Goal: Information Seeking & Learning: Find specific page/section

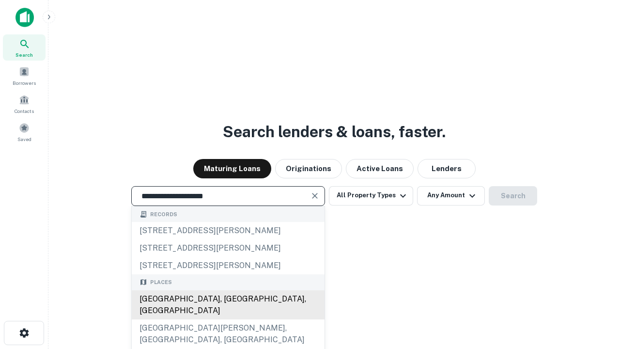
click at [228, 319] on div "[GEOGRAPHIC_DATA], [GEOGRAPHIC_DATA], [GEOGRAPHIC_DATA]" at bounding box center [228, 304] width 193 height 29
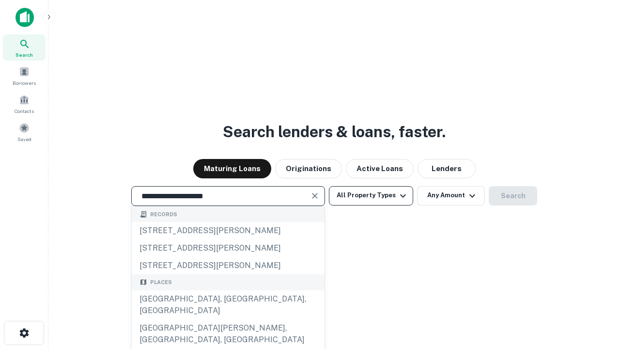
click at [371, 195] on button "All Property Types" at bounding box center [371, 195] width 84 height 19
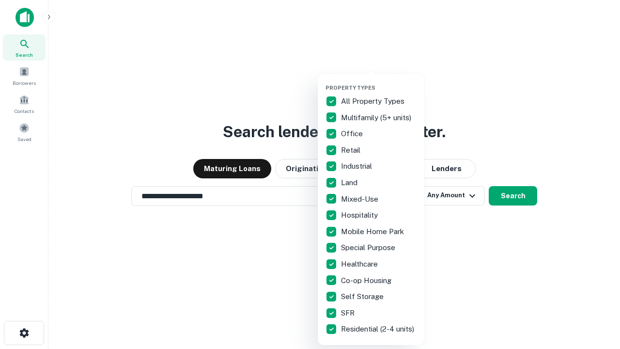
type input "**********"
click at [379, 81] on button "button" at bounding box center [378, 81] width 107 height 0
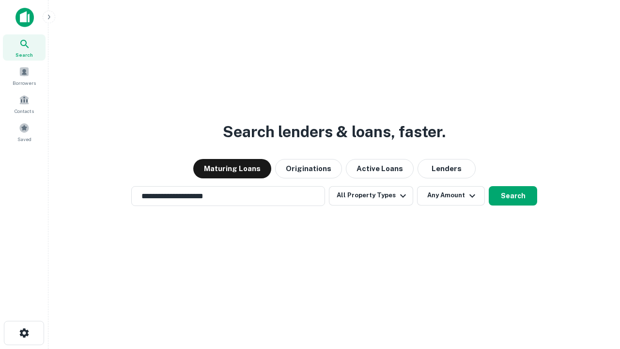
scroll to position [15, 0]
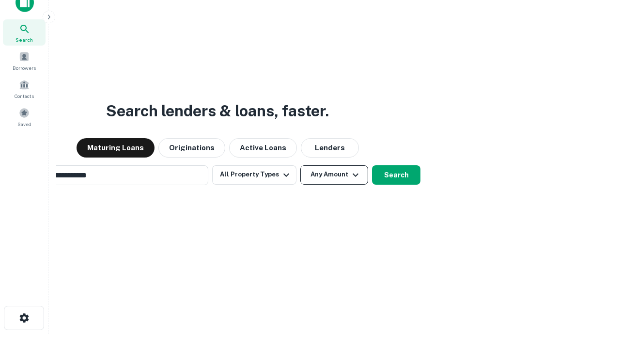
click at [300, 165] on button "Any Amount" at bounding box center [334, 174] width 68 height 19
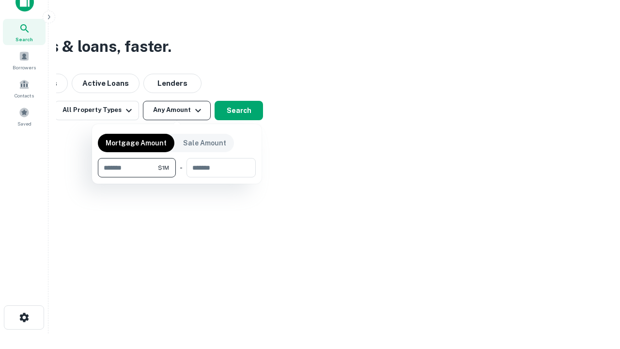
type input "*******"
click at [177, 177] on button "button" at bounding box center [177, 177] width 158 height 0
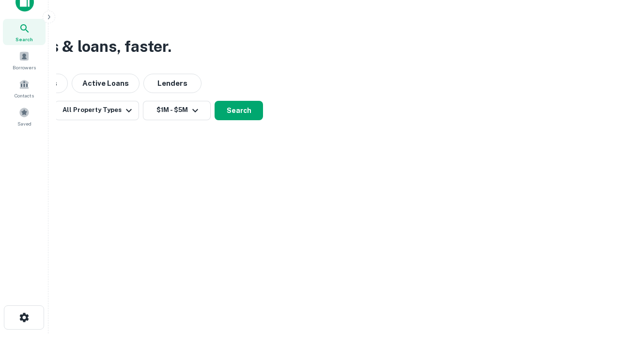
scroll to position [15, 0]
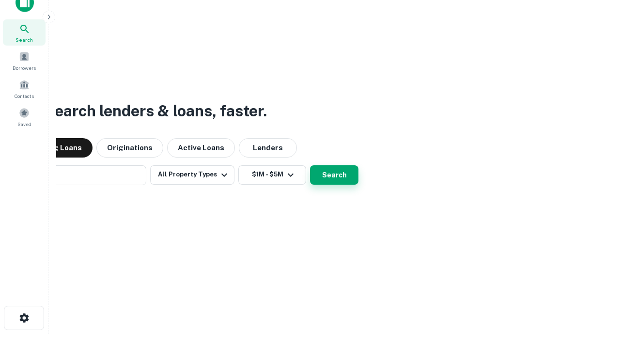
click at [310, 165] on button "Search" at bounding box center [334, 174] width 48 height 19
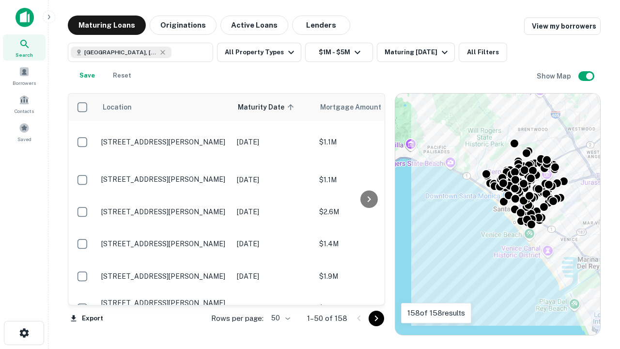
click at [279, 318] on body "Search Borrowers Contacts Saved Maturing Loans Originations Active Loans Lender…" at bounding box center [310, 174] width 620 height 349
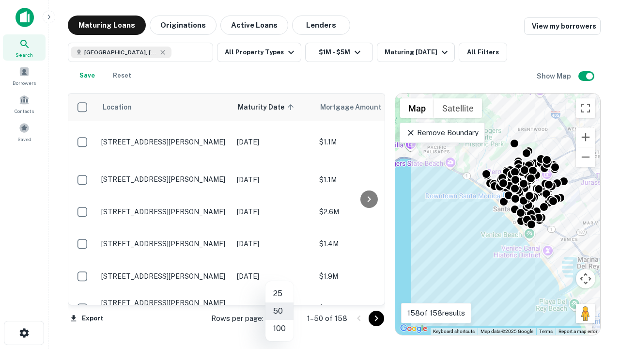
click at [279, 293] on li "25" at bounding box center [279, 293] width 28 height 17
